Goal: Information Seeking & Learning: Learn about a topic

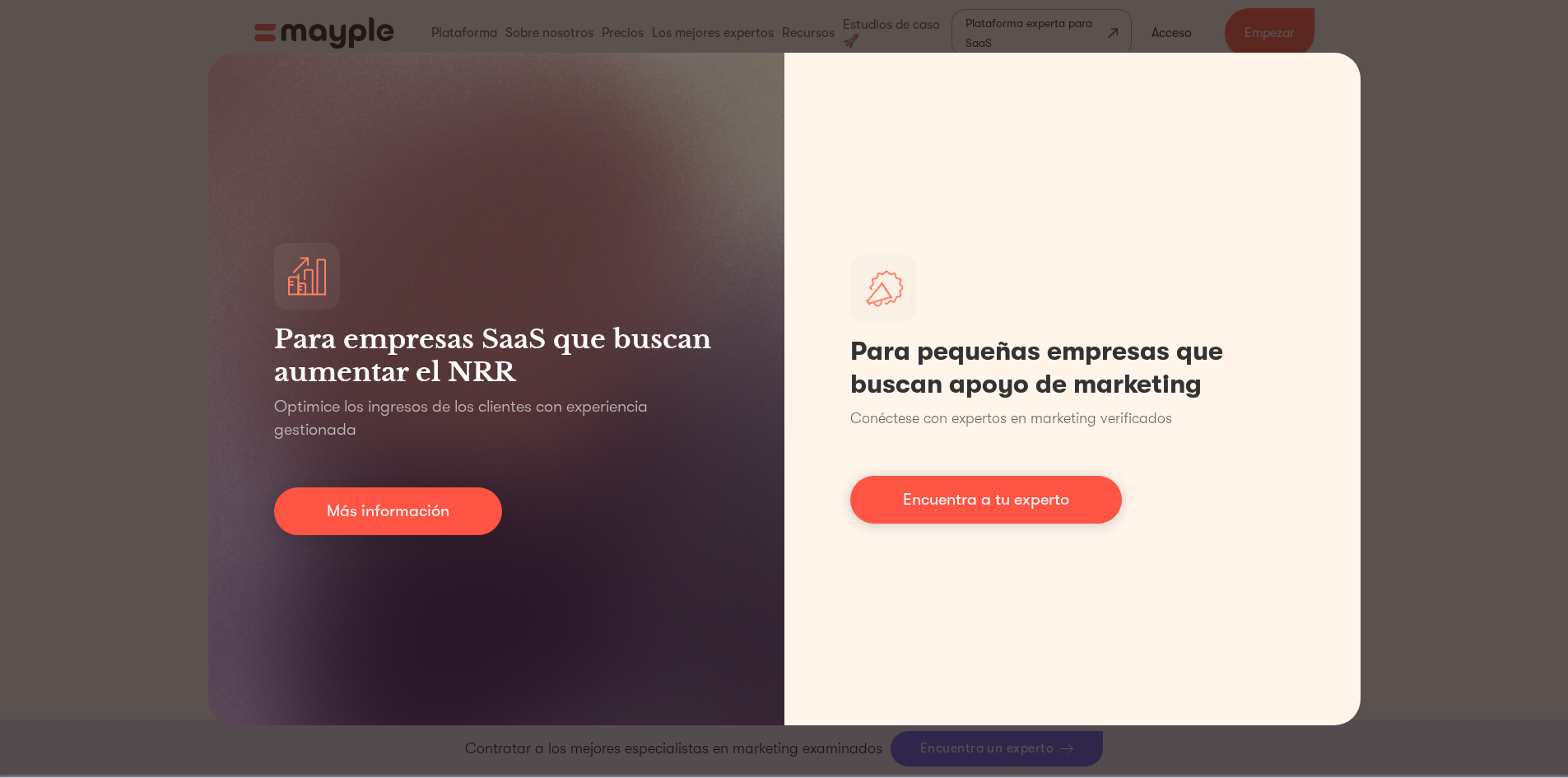
scroll to position [1257, 0]
click at [1462, 168] on div "Para empresas SaaS que buscan aumentar el NRR Optimice los ingresos de los clie…" at bounding box center [784, 389] width 1568 height 778
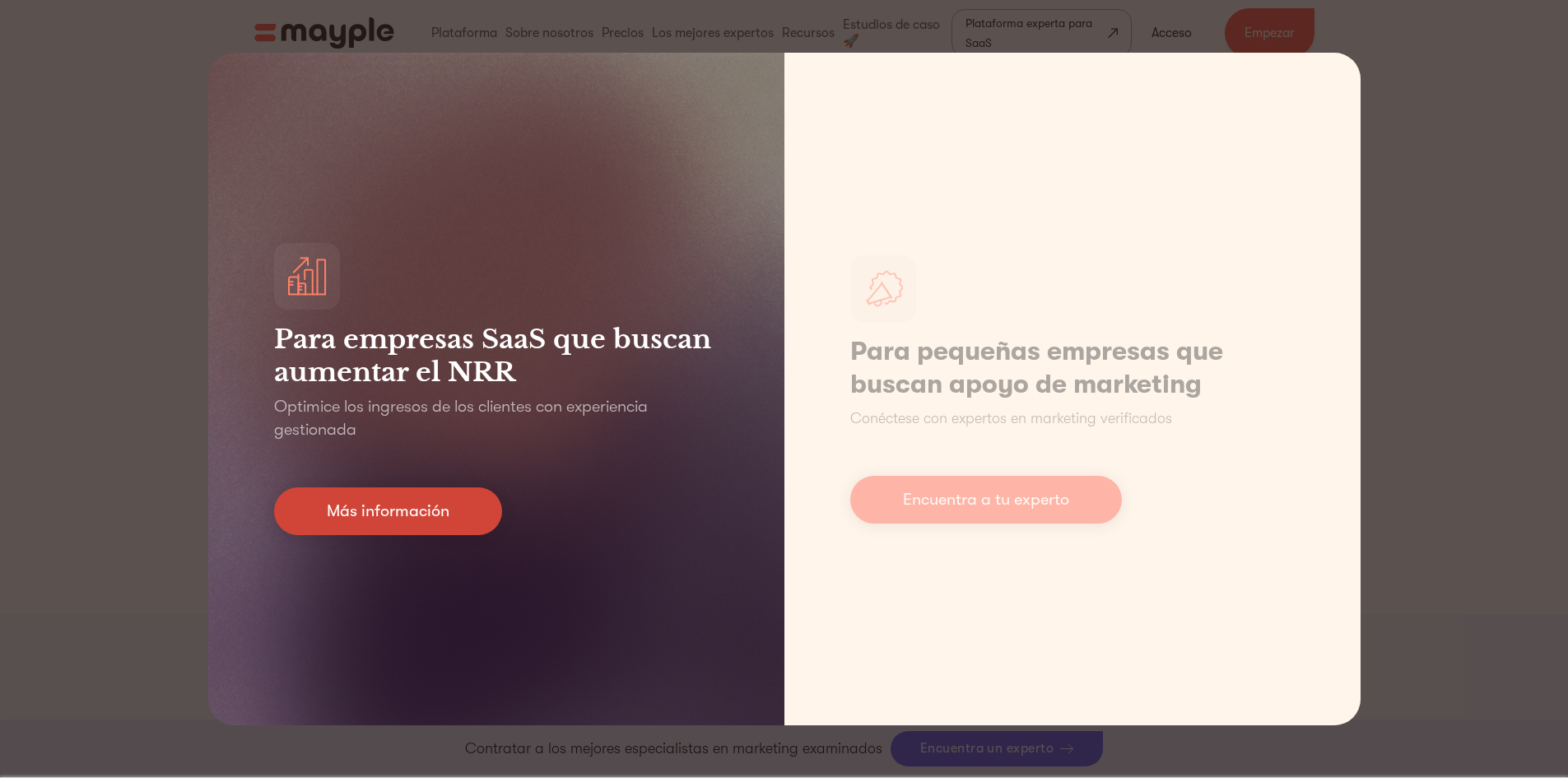
click at [386, 518] on font "Más información" at bounding box center [388, 511] width 123 height 19
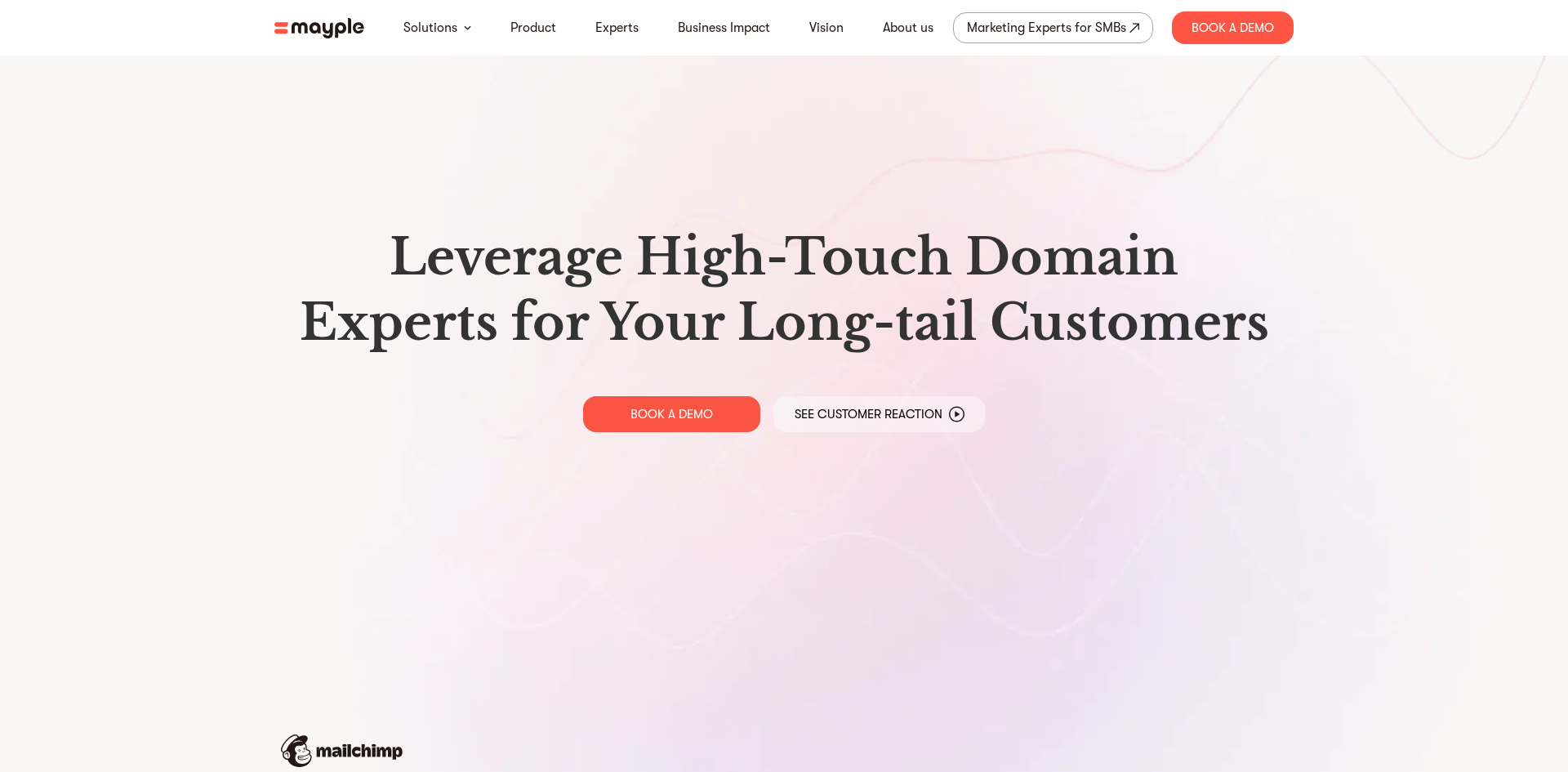
click at [410, 492] on div "Leverage High-Touch Domain Experts for Your Long-tail Customers BOOK A DEMO See…" at bounding box center [784, 328] width 1045 height 656
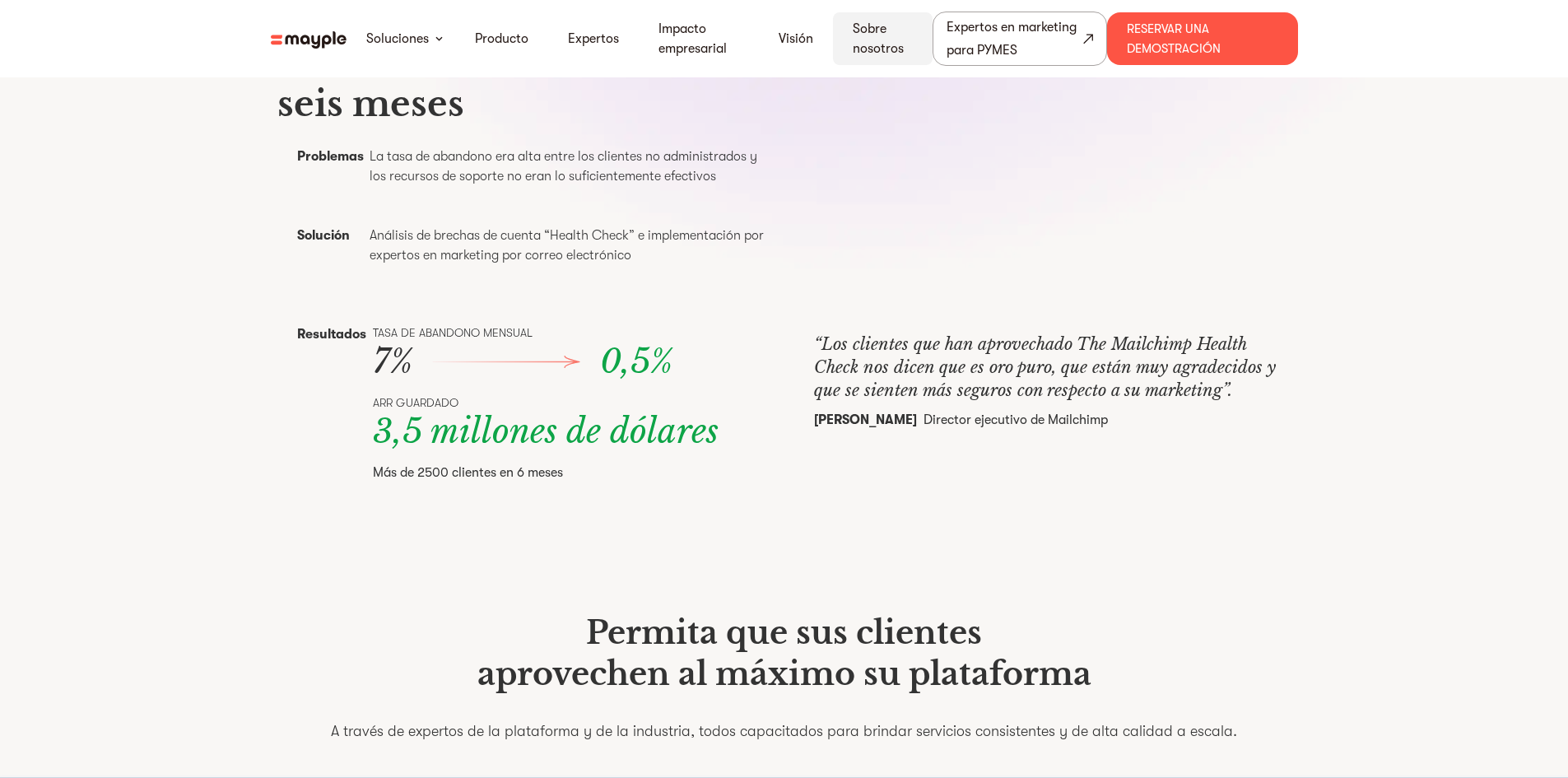
scroll to position [411, 0]
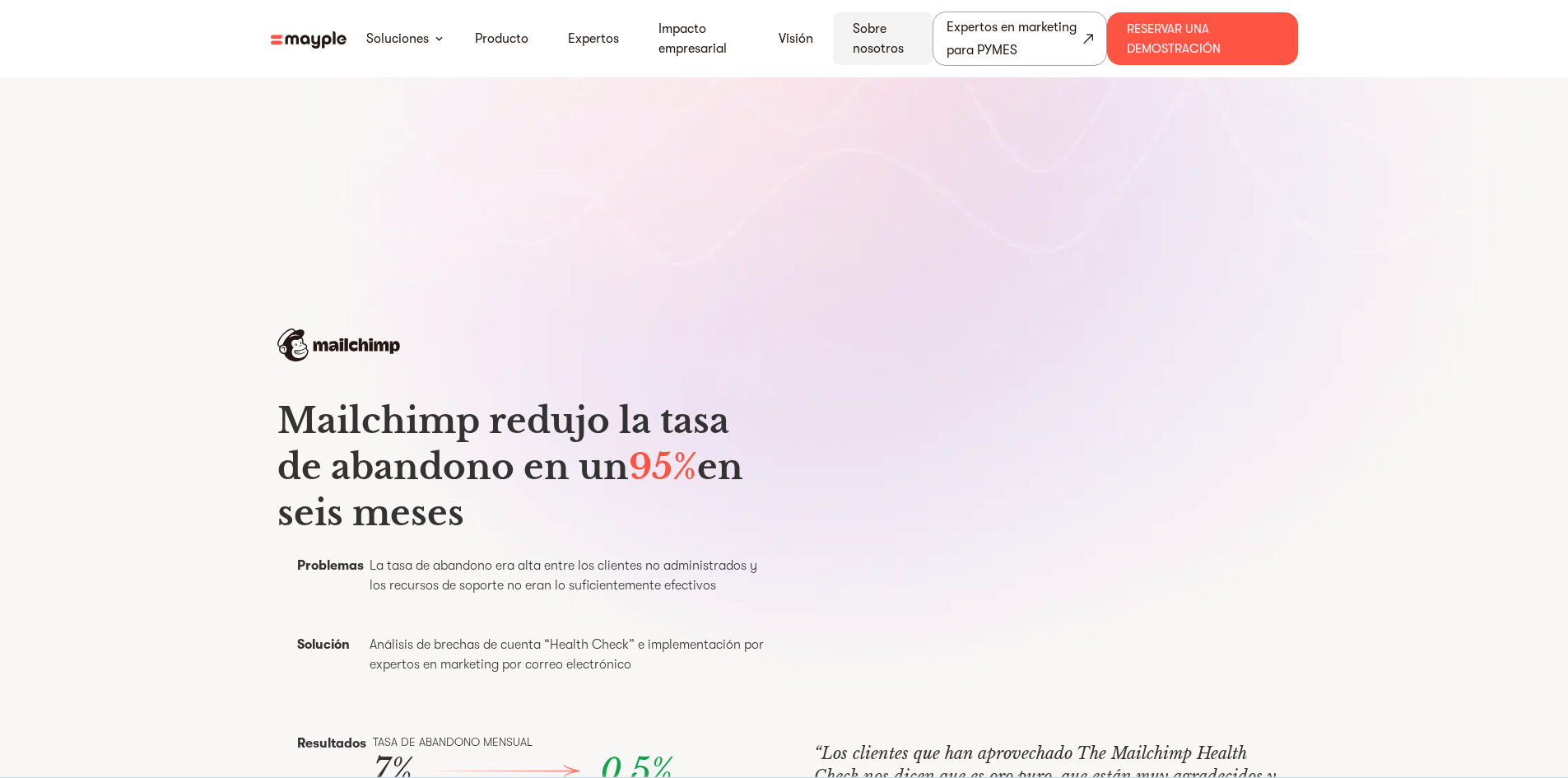
click at [881, 35] on font "Sobre nosotros" at bounding box center [878, 38] width 51 height 35
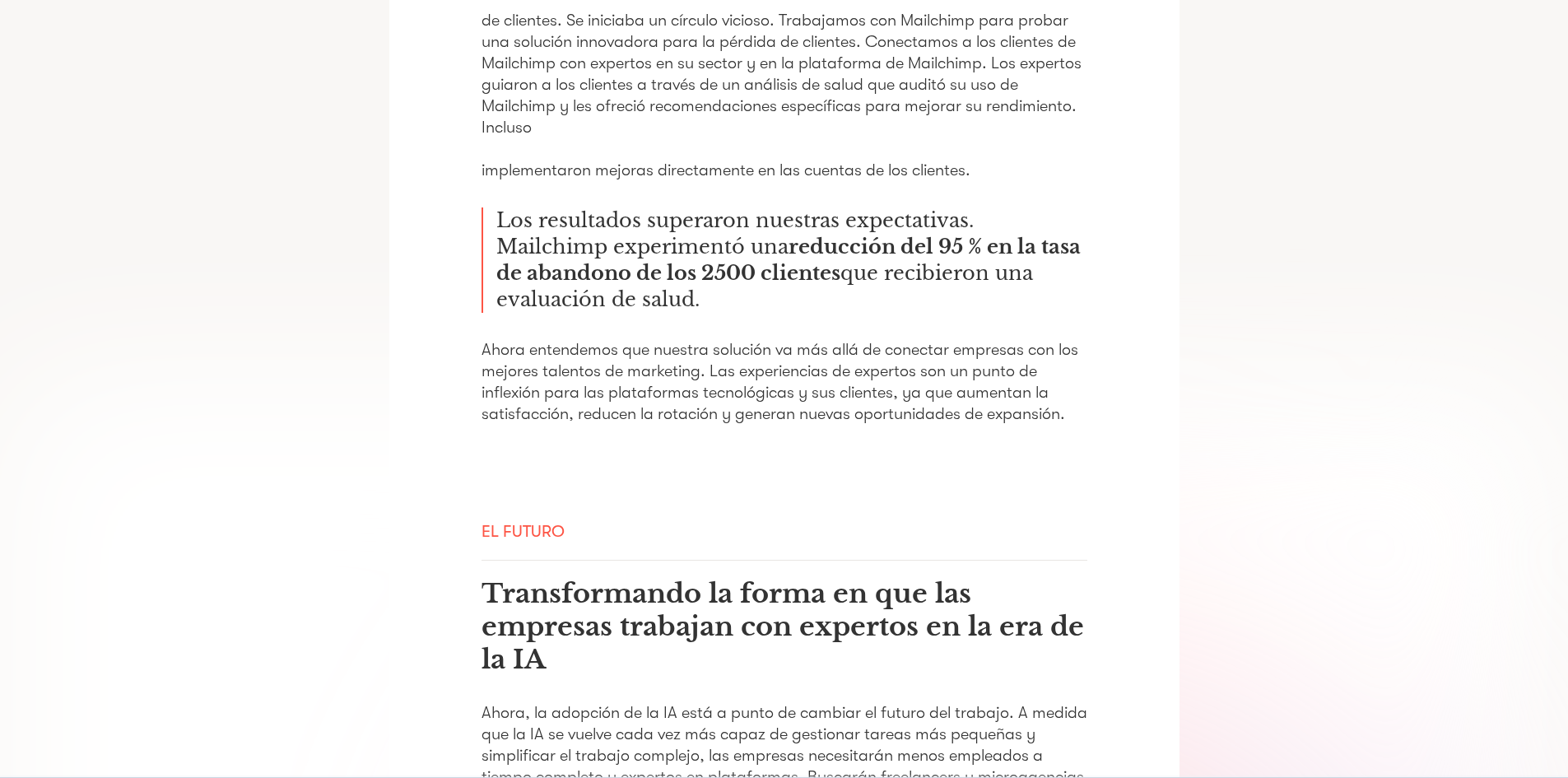
scroll to position [2388, 0]
